Goal: Find specific page/section: Find specific page/section

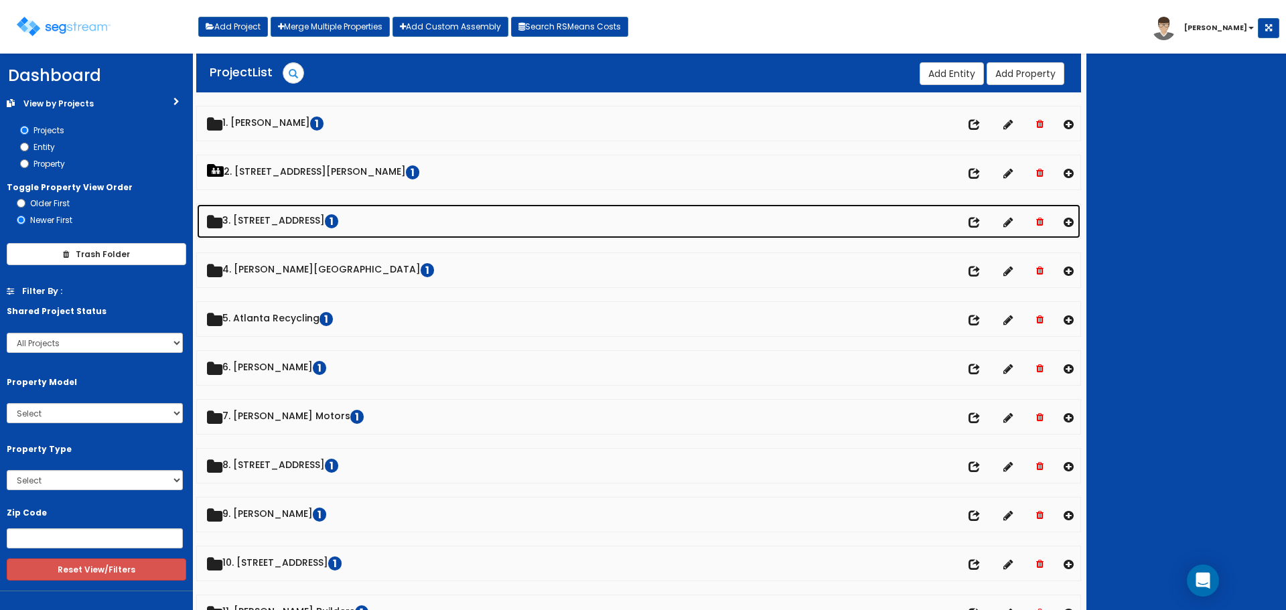
drag, startPoint x: 253, startPoint y: 218, endPoint x: 281, endPoint y: 224, distance: 28.6
click at [253, 218] on link "3. 37 S Ashland 1" at bounding box center [638, 221] width 883 height 34
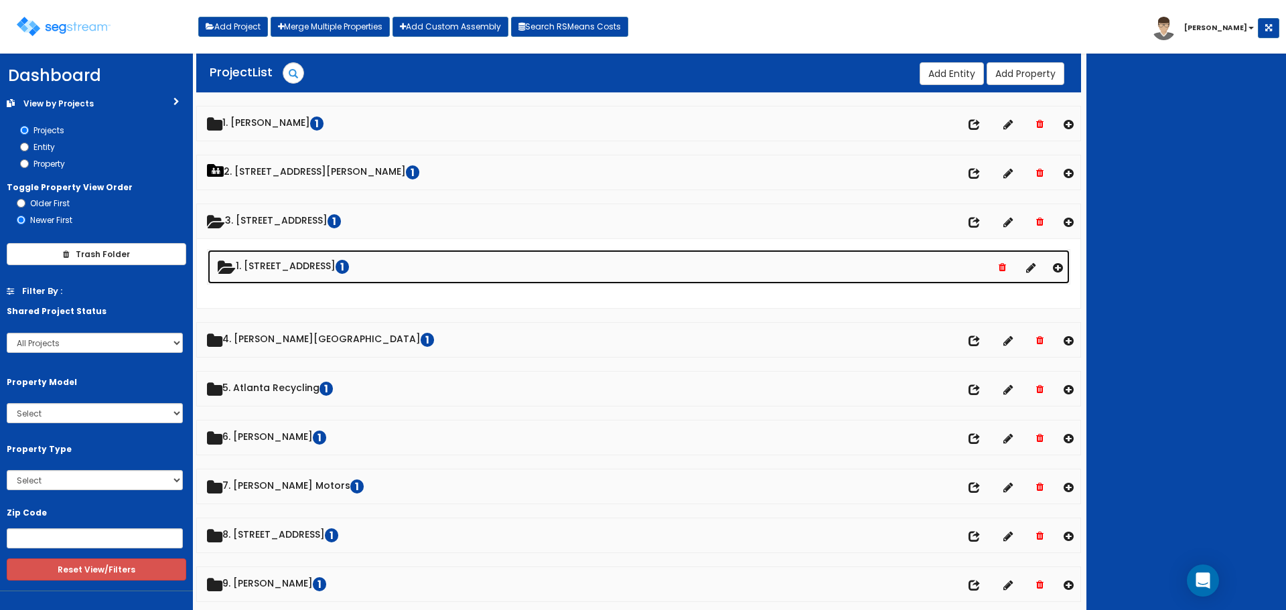
click at [278, 267] on link "1. 37 S Ashland 1" at bounding box center [639, 267] width 862 height 34
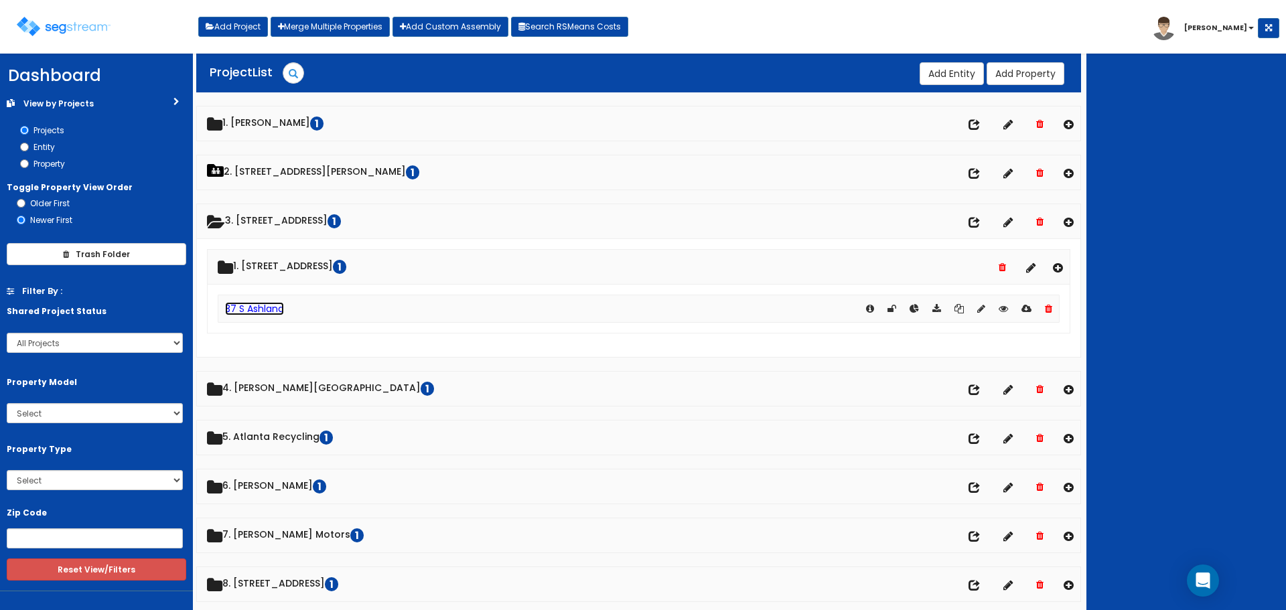
click at [275, 311] on link "37 S Ashland" at bounding box center [254, 308] width 59 height 13
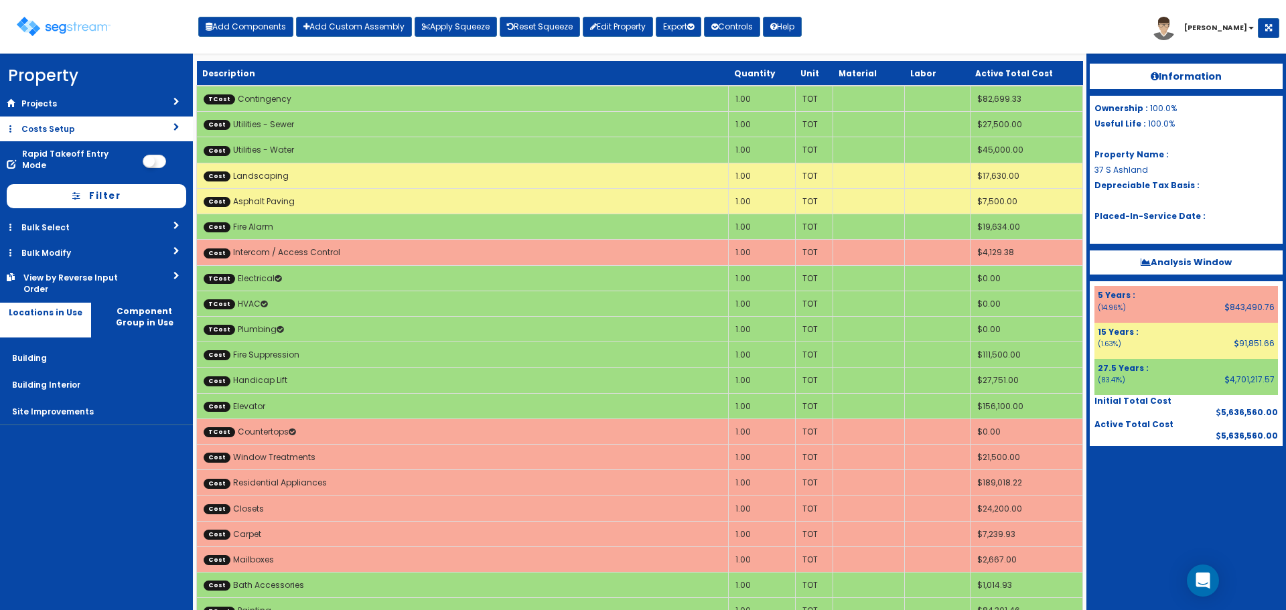
click at [50, 125] on link "Costs Setup" at bounding box center [96, 129] width 193 height 25
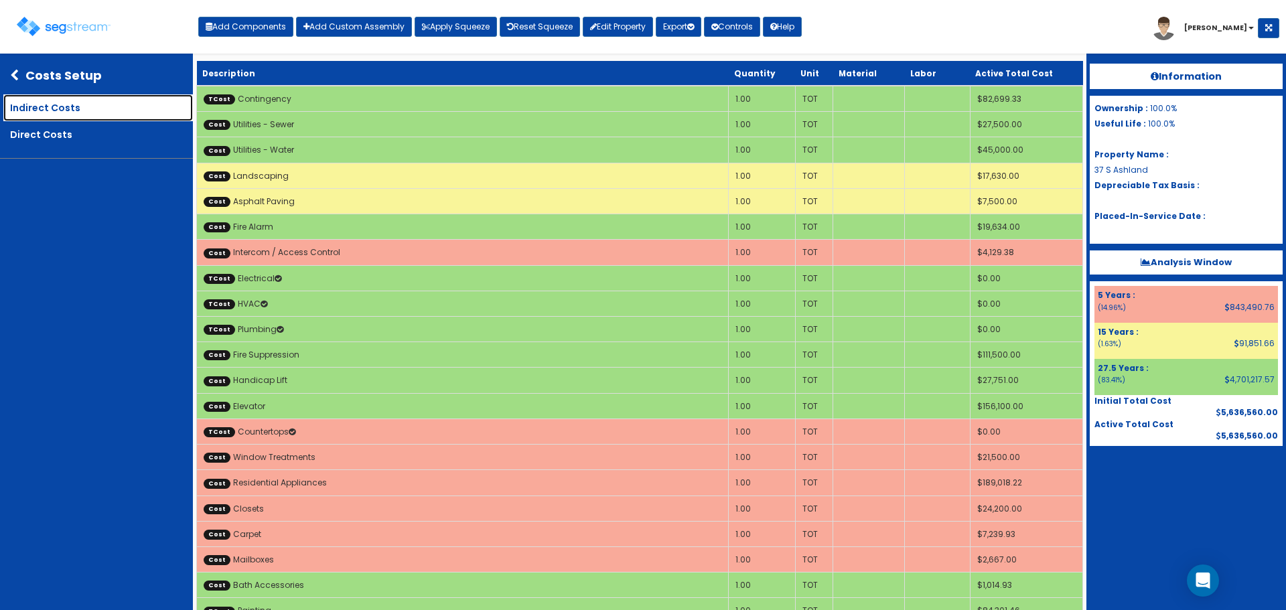
click at [41, 112] on link "Indirect Costs" at bounding box center [98, 107] width 190 height 27
